Goal: Use online tool/utility: Utilize a website feature to perform a specific function

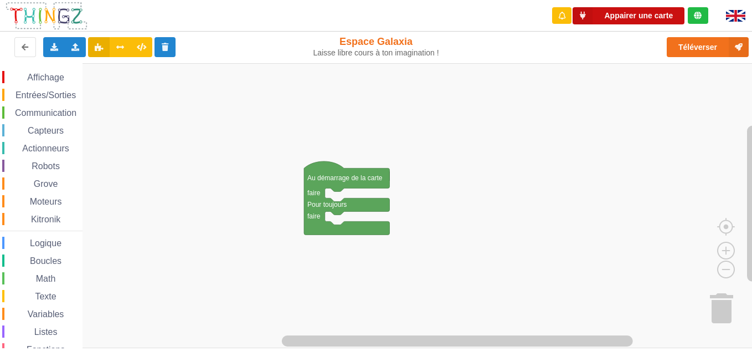
click at [568, 18] on button "Appairer une carte" at bounding box center [629, 15] width 112 height 17
click at [59, 112] on span "Communication" at bounding box center [45, 112] width 65 height 9
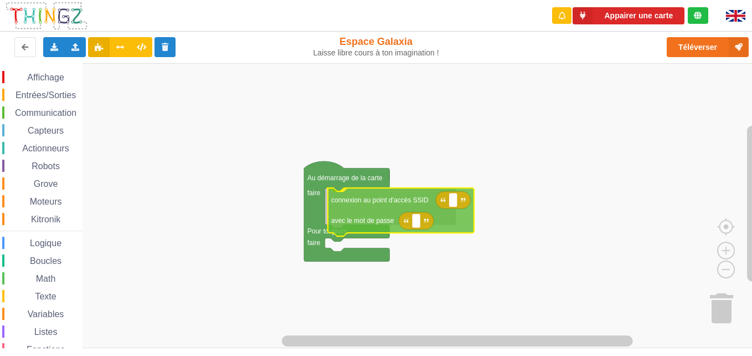
click at [364, 201] on div "Affichage Entrées/Sorties Communication Capteurs Actionneurs Robots Grove Moteu…" at bounding box center [380, 205] width 760 height 285
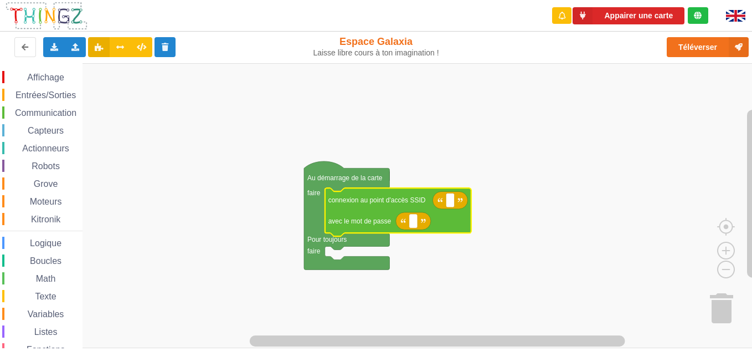
click at [453, 201] on rect "Espace de travail de Blocky" at bounding box center [450, 200] width 8 height 14
type input "TECHNOA("
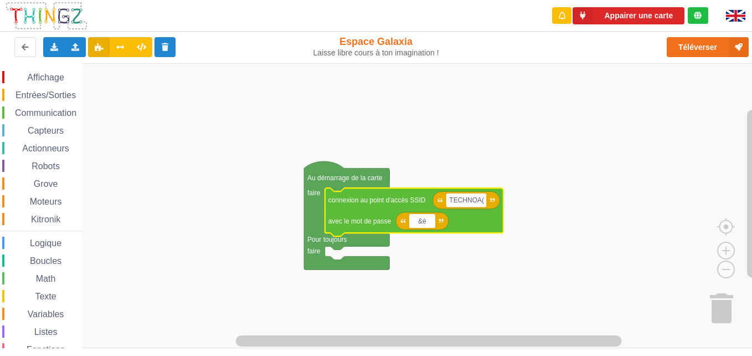
type input "&"
type input "1234567890"
click at [471, 200] on text "TECHNOA(" at bounding box center [466, 200] width 35 height 8
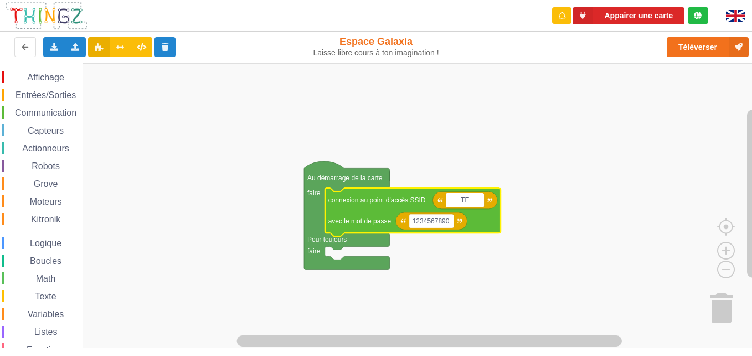
type input "T"
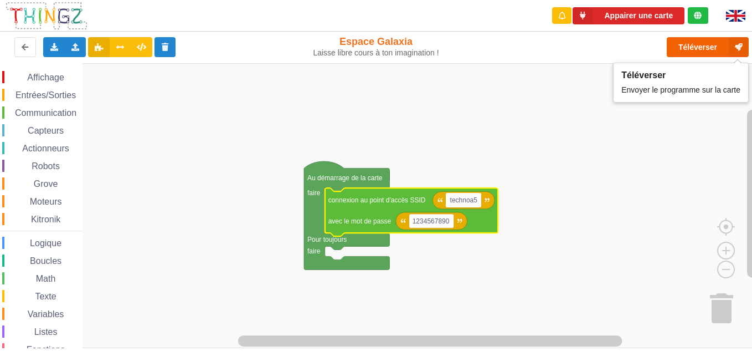
type input "technoa5"
click at [568, 50] on button "Téléverser" at bounding box center [708, 47] width 82 height 20
